Goal: Transaction & Acquisition: Purchase product/service

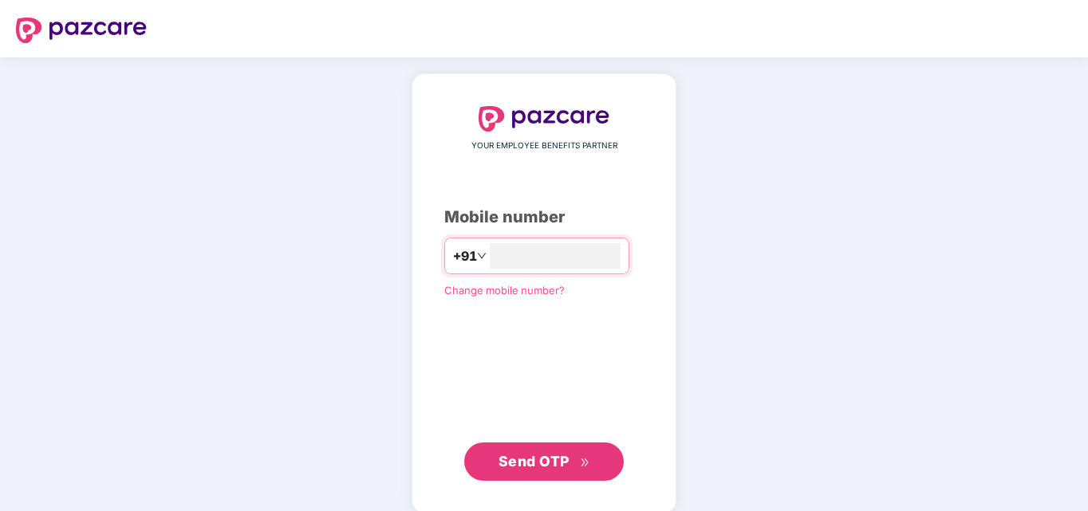
type input "**********"
click at [529, 460] on span "Send OTP" at bounding box center [534, 460] width 71 height 17
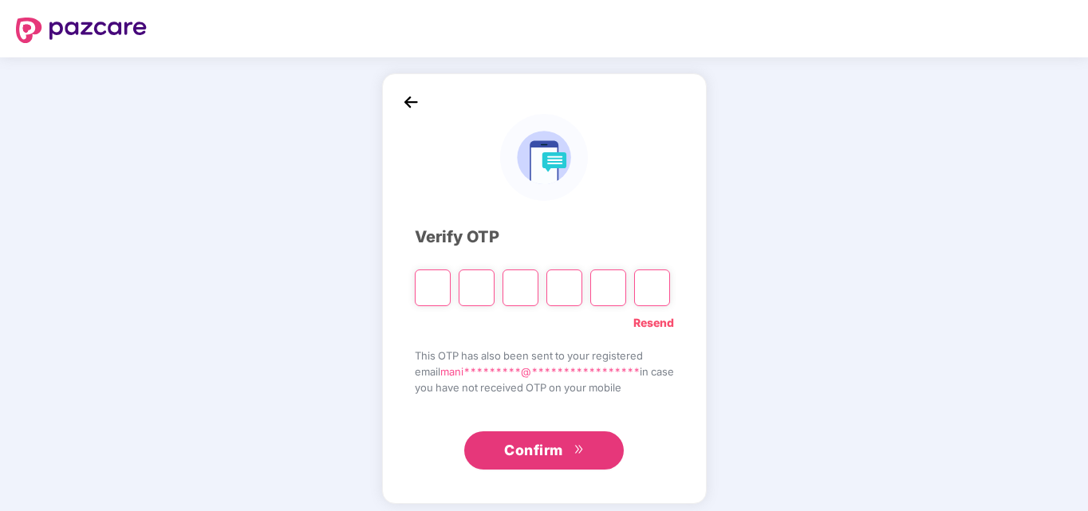
type input "*"
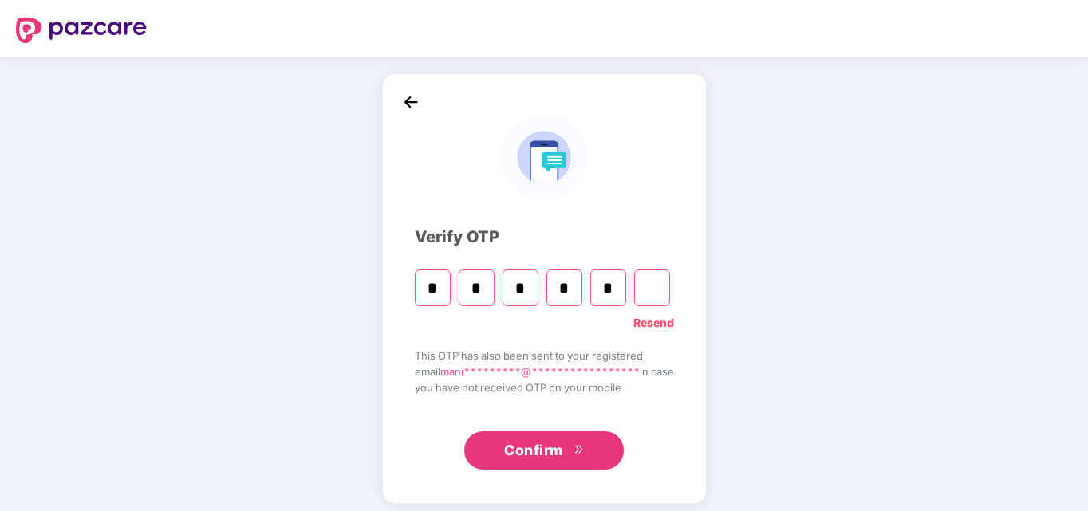
type input "*"
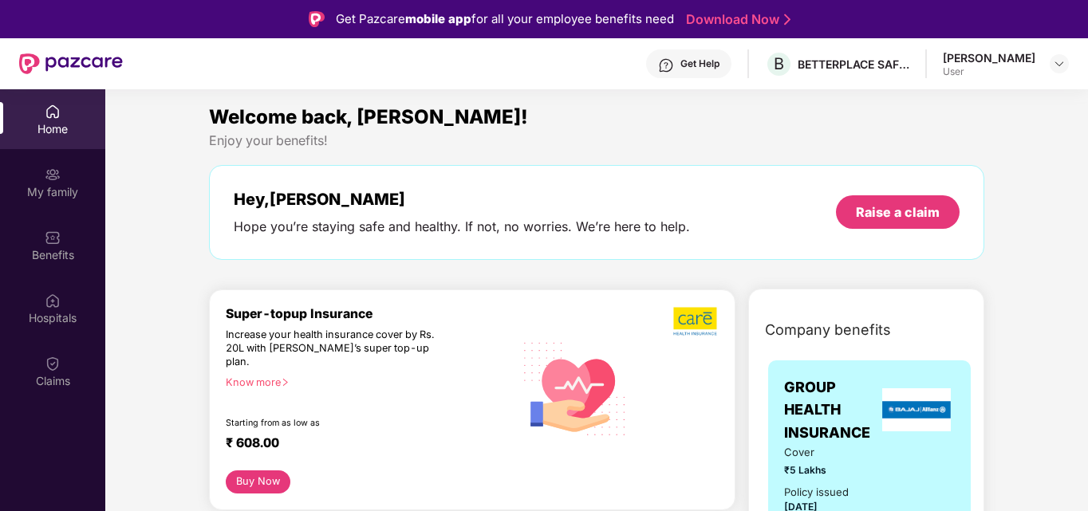
scroll to position [106, 0]
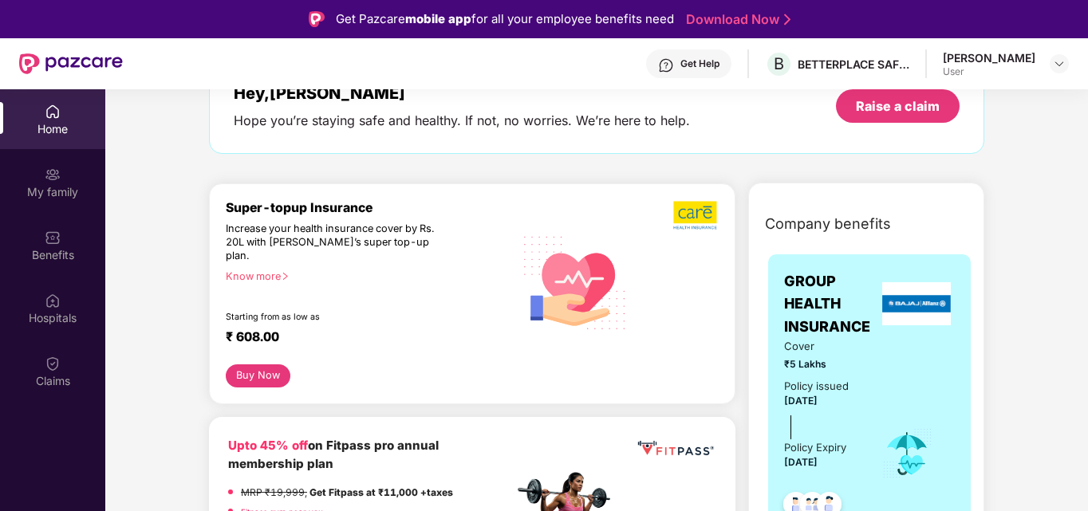
click at [268, 365] on button "Buy Now" at bounding box center [258, 376] width 65 height 23
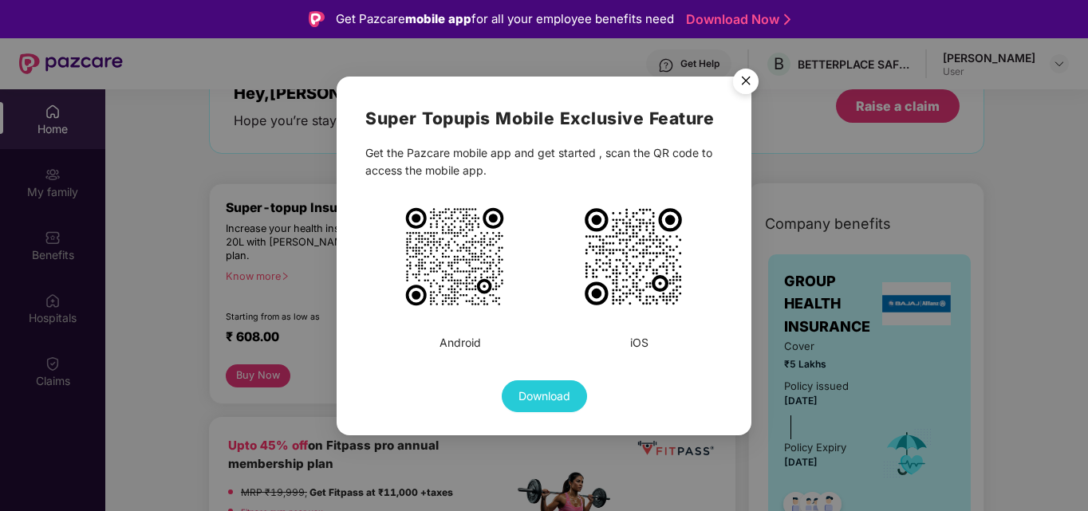
click at [535, 388] on span "Download" at bounding box center [545, 397] width 52 height 18
